Goal: Task Accomplishment & Management: Use online tool/utility

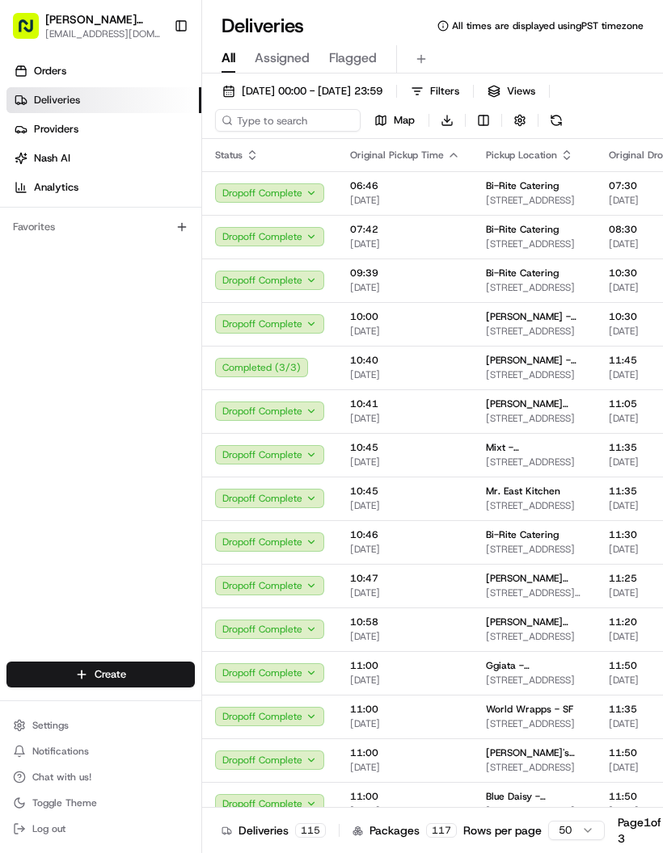
click at [382, 90] on span "[DATE] 00:00 - [DATE] 23:59" at bounding box center [312, 91] width 141 height 15
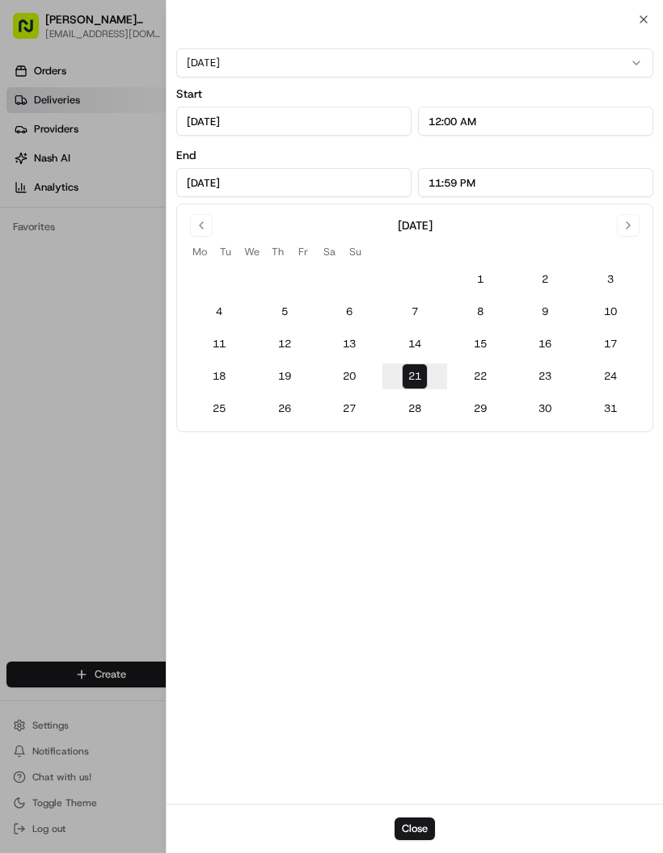
click at [486, 377] on button "22" at bounding box center [480, 377] width 26 height 26
type input "[DATE]"
click at [422, 827] on button "Close" at bounding box center [414, 829] width 40 height 23
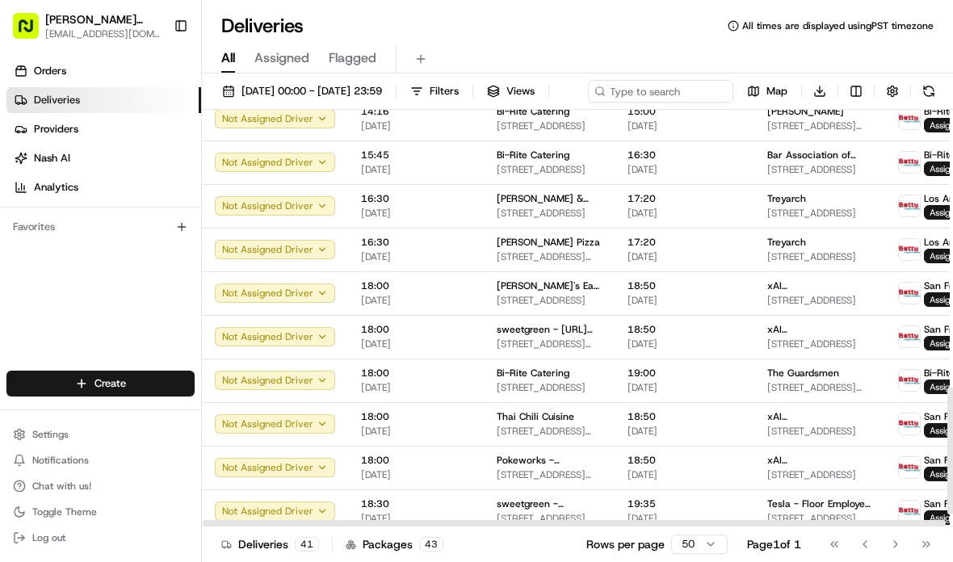
click at [662, 550] on html "[PERSON_NAME] Transportation [EMAIL_ADDRESS][DOMAIN_NAME] Toggle Sidebar Orders…" at bounding box center [476, 281] width 953 height 562
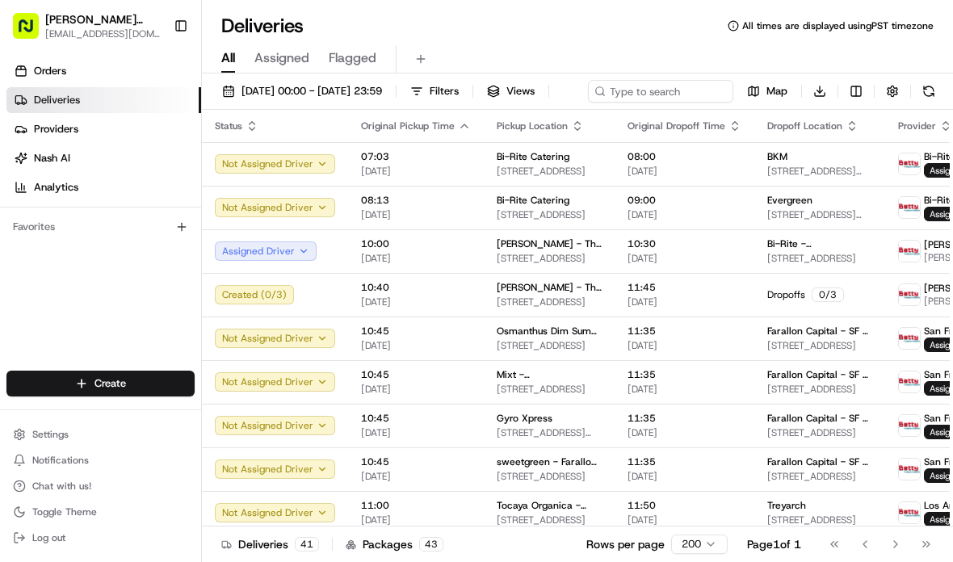
click at [662, 103] on button "Map" at bounding box center [767, 91] width 55 height 23
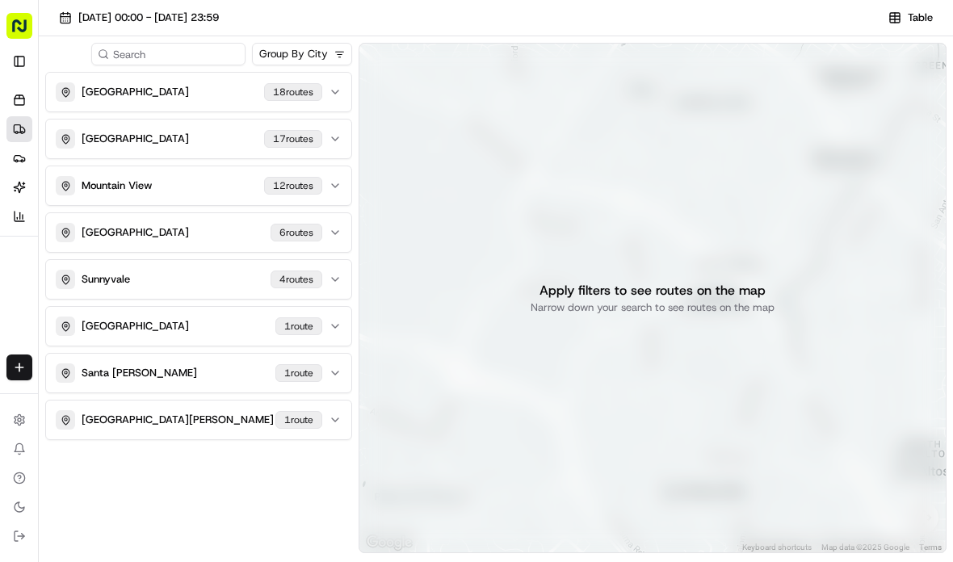
click at [208, 95] on div "San Francisco 18 route s" at bounding box center [189, 91] width 267 height 19
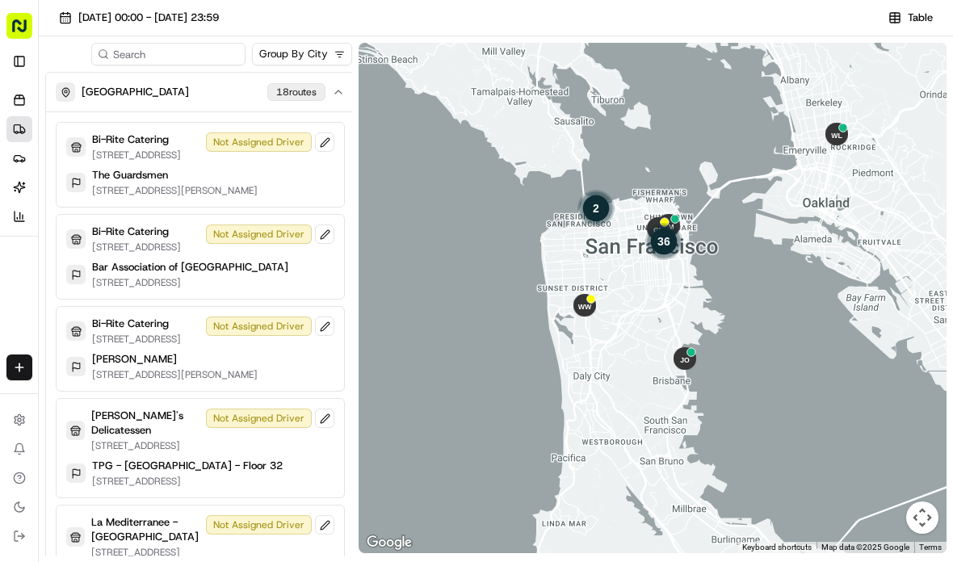
click at [662, 20] on span "Table" at bounding box center [920, 18] width 25 height 15
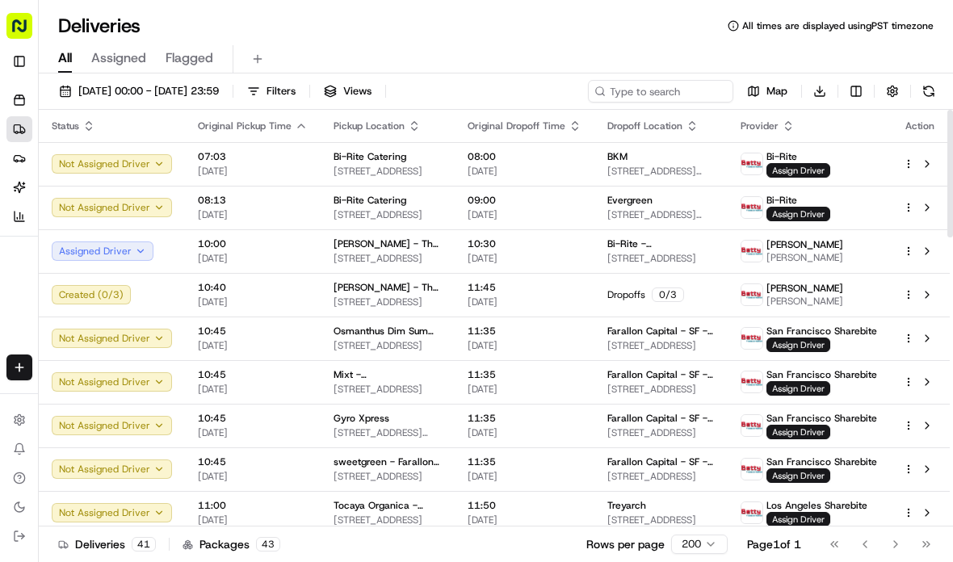
click at [662, 170] on span "Assign Driver" at bounding box center [799, 170] width 64 height 15
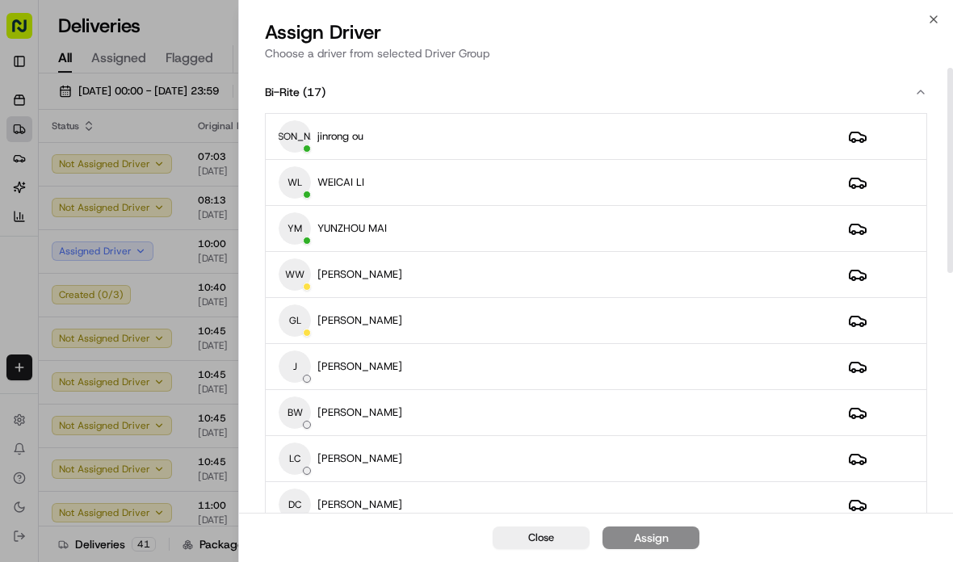
click at [189, 423] on div at bounding box center [476, 281] width 953 height 562
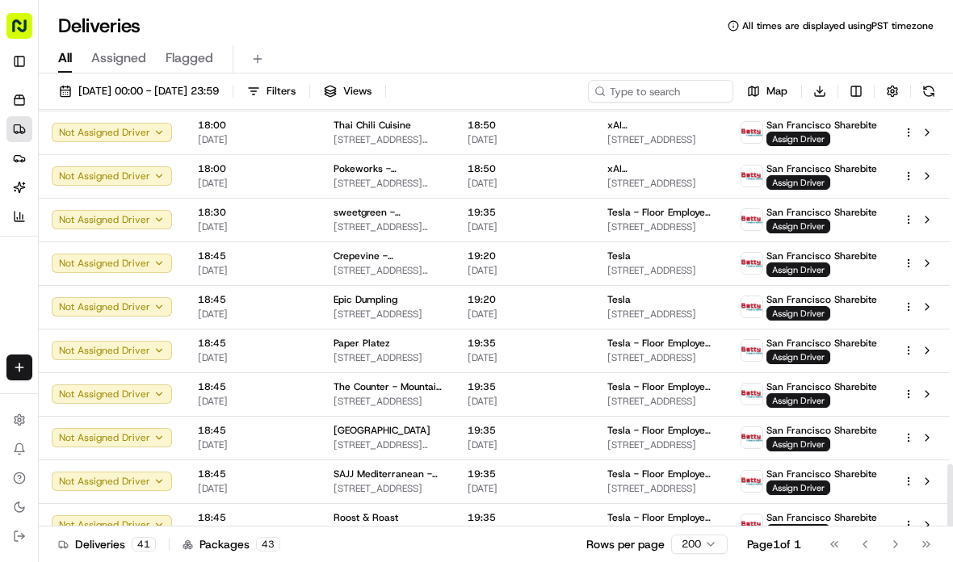
scroll to position [1340, 0]
